Goal: Book appointment/travel/reservation

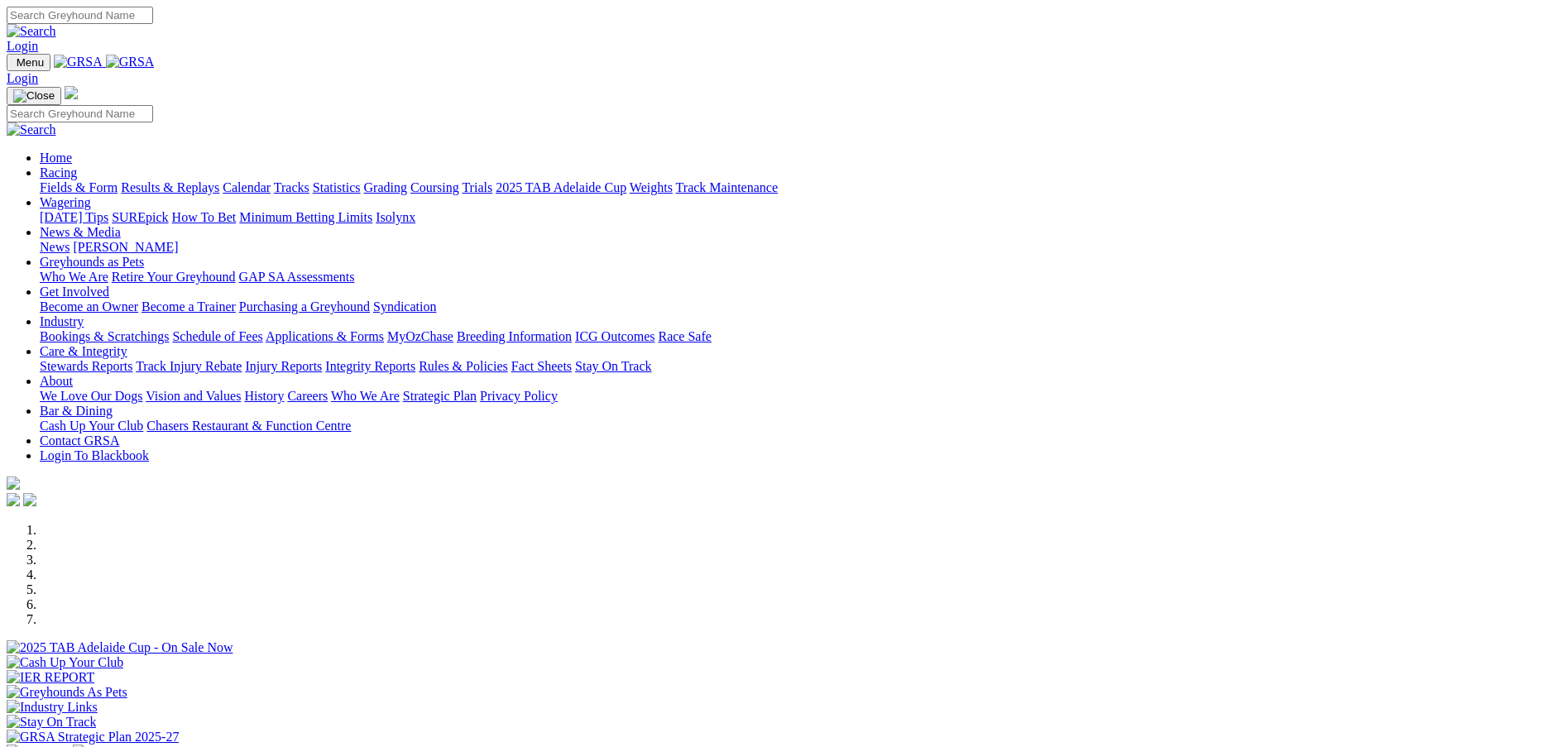
scroll to position [89, 0]
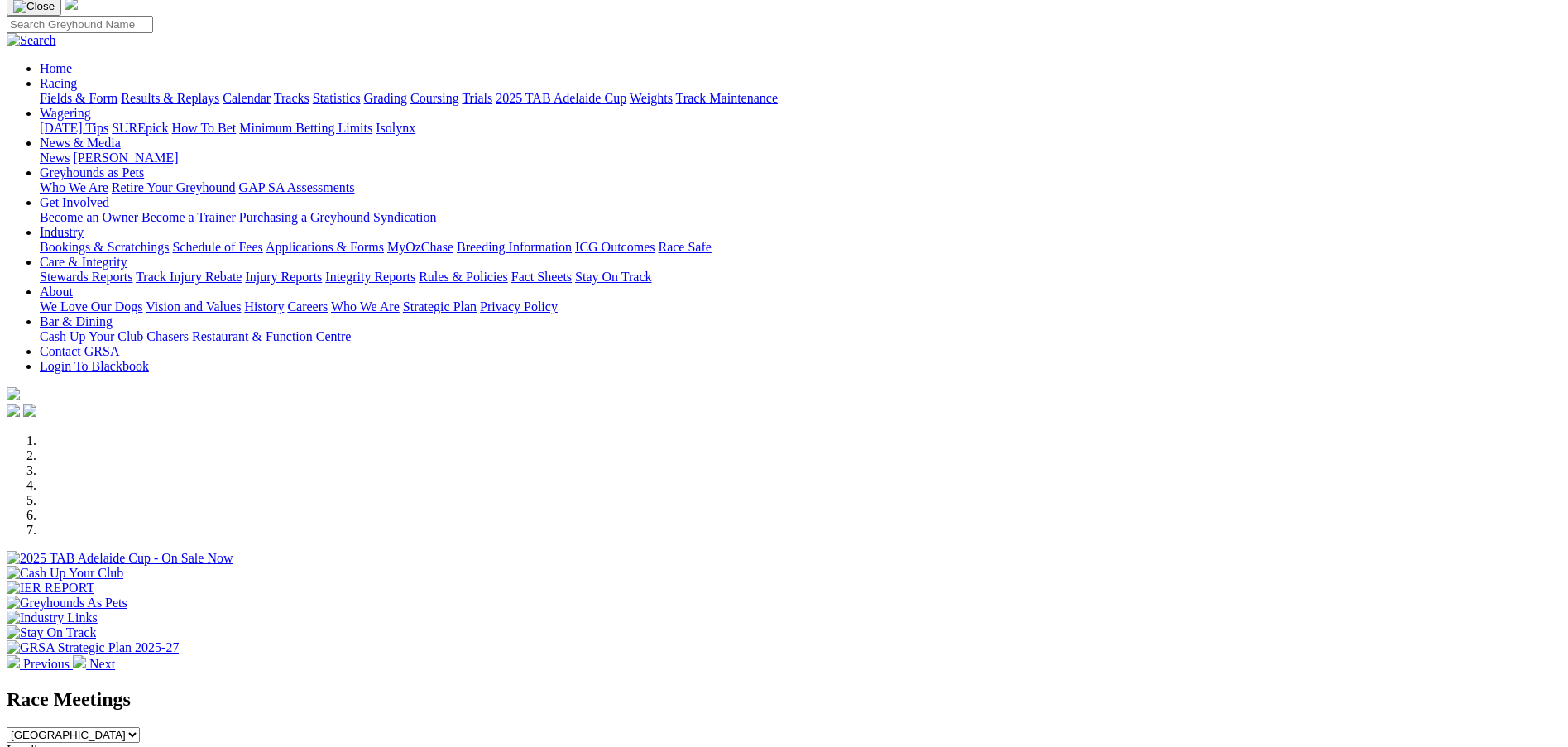
click at [86, 655] on img at bounding box center [79, 661] width 13 height 13
click at [1095, 626] on div at bounding box center [783, 626] width 1555 height 0
